Goal: Task Accomplishment & Management: Use online tool/utility

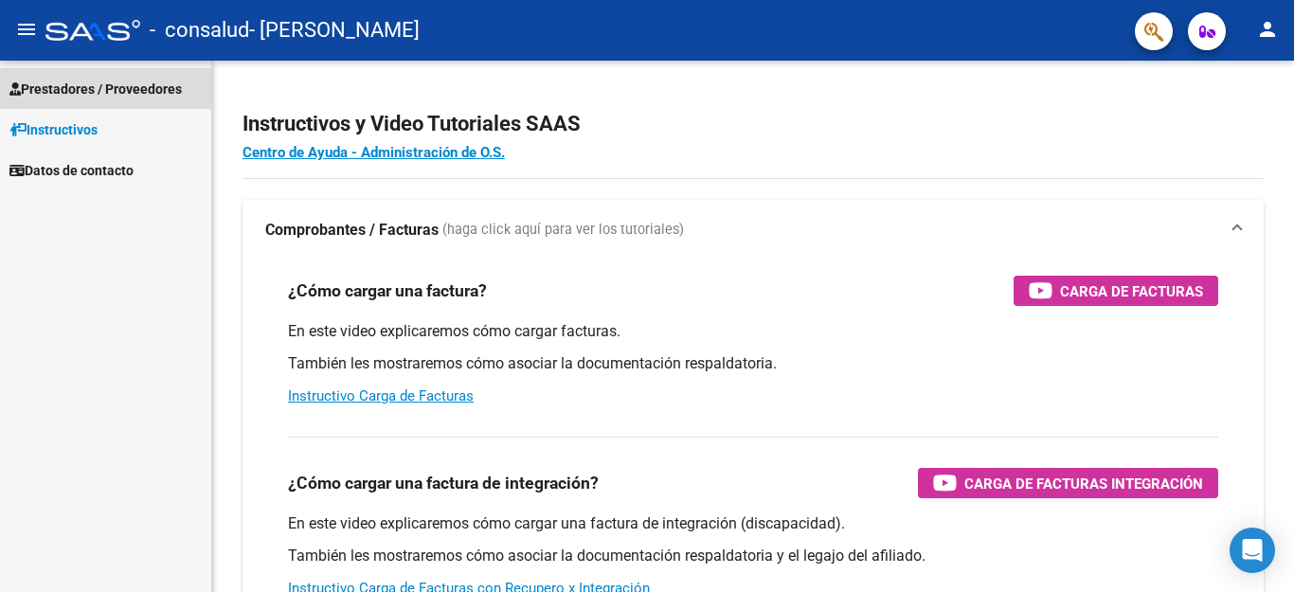
click at [119, 96] on span "Prestadores / Proveedores" at bounding box center [95, 89] width 172 height 21
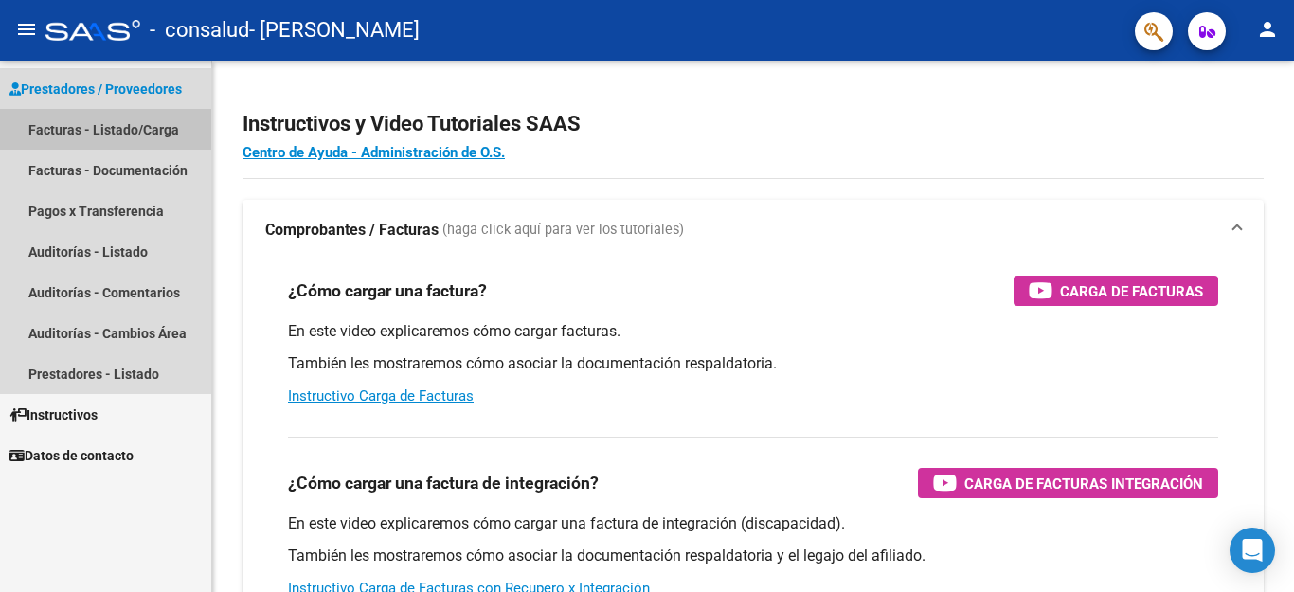
click at [117, 124] on link "Facturas - Listado/Carga" at bounding box center [105, 129] width 211 height 41
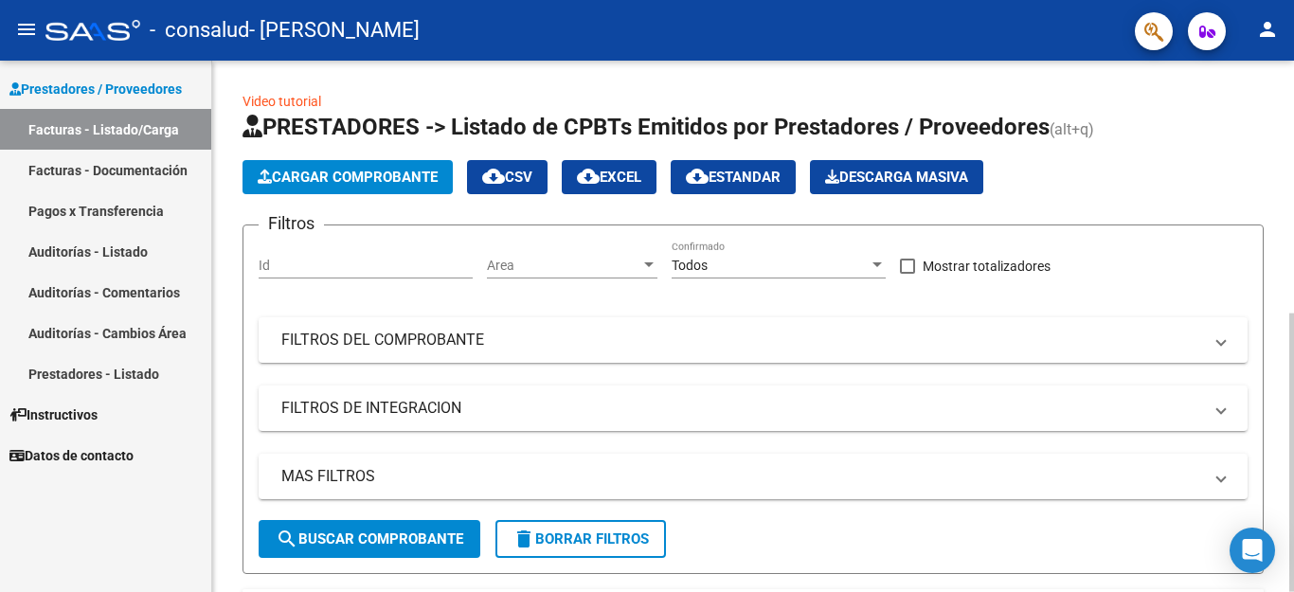
click at [1293, 404] on div at bounding box center [1291, 327] width 5 height 532
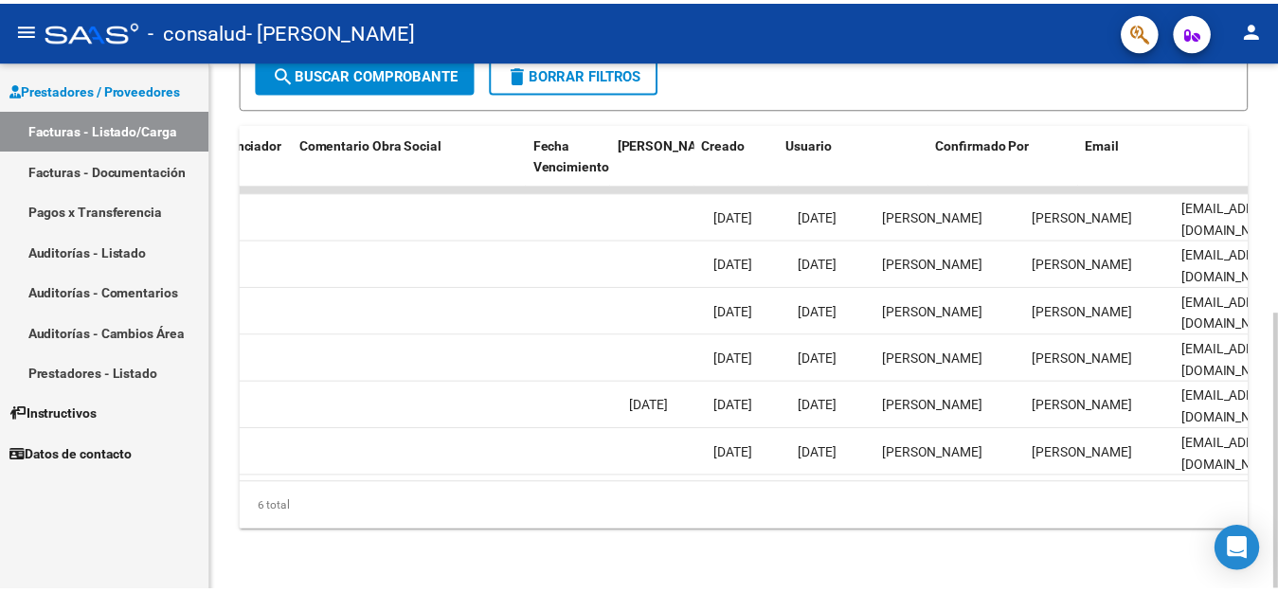
scroll to position [0, 2973]
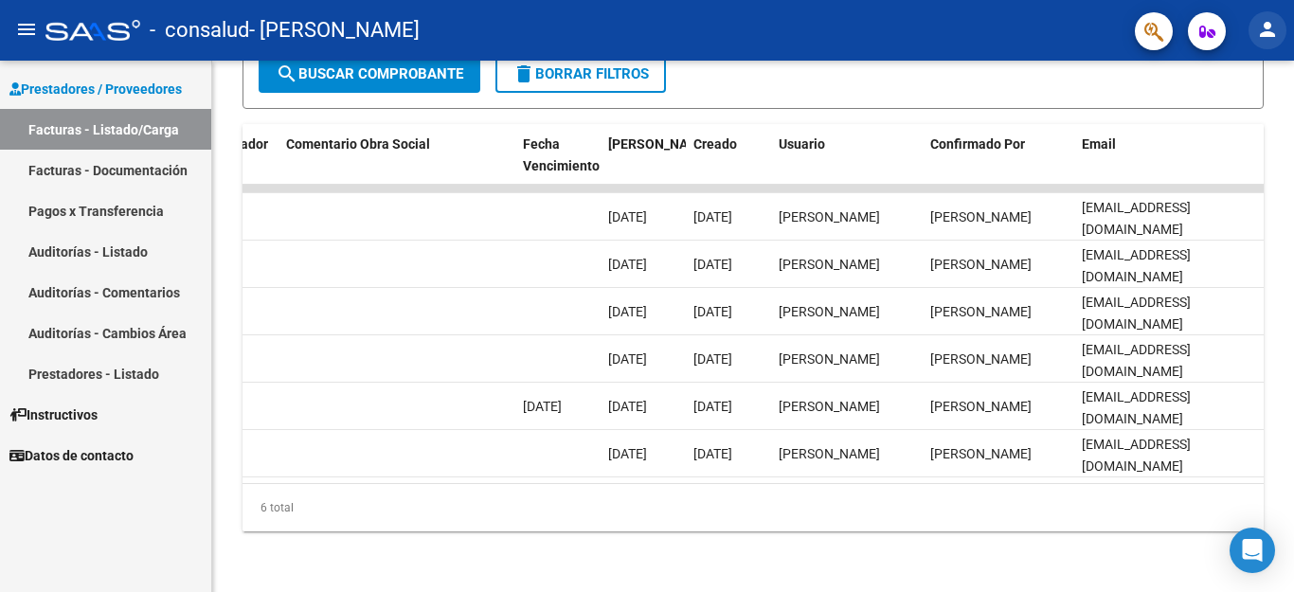
click at [1264, 33] on mat-icon "person" at bounding box center [1267, 29] width 23 height 23
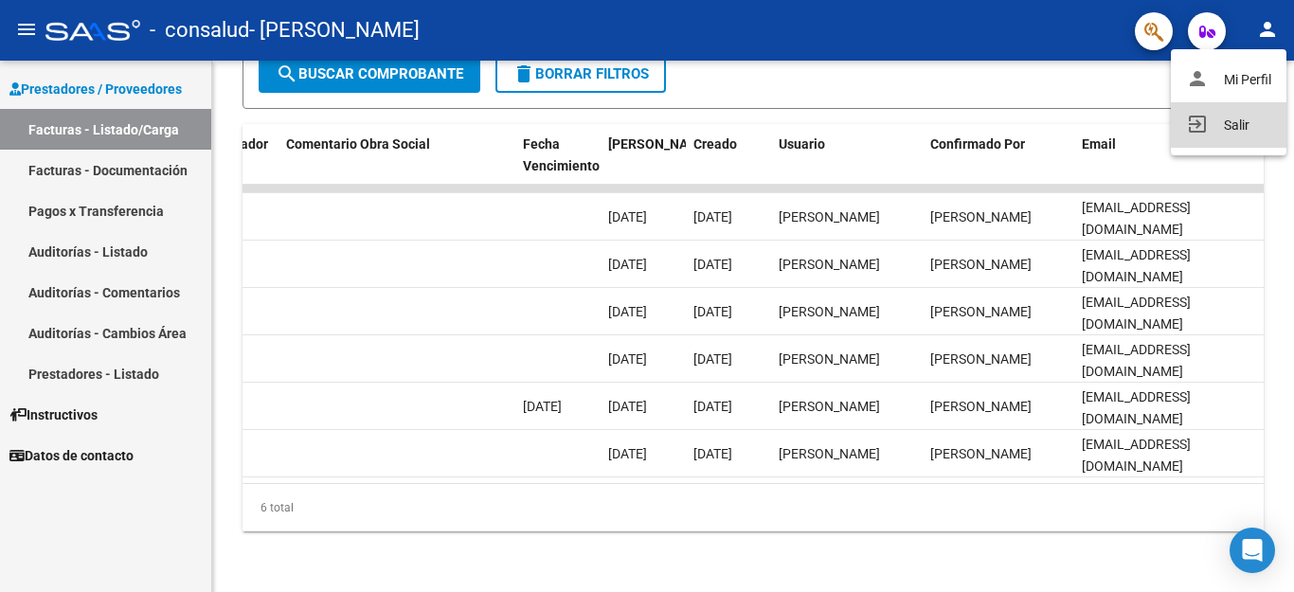
click at [1238, 124] on button "exit_to_app Salir" at bounding box center [1229, 124] width 116 height 45
